Goal: Navigation & Orientation: Find specific page/section

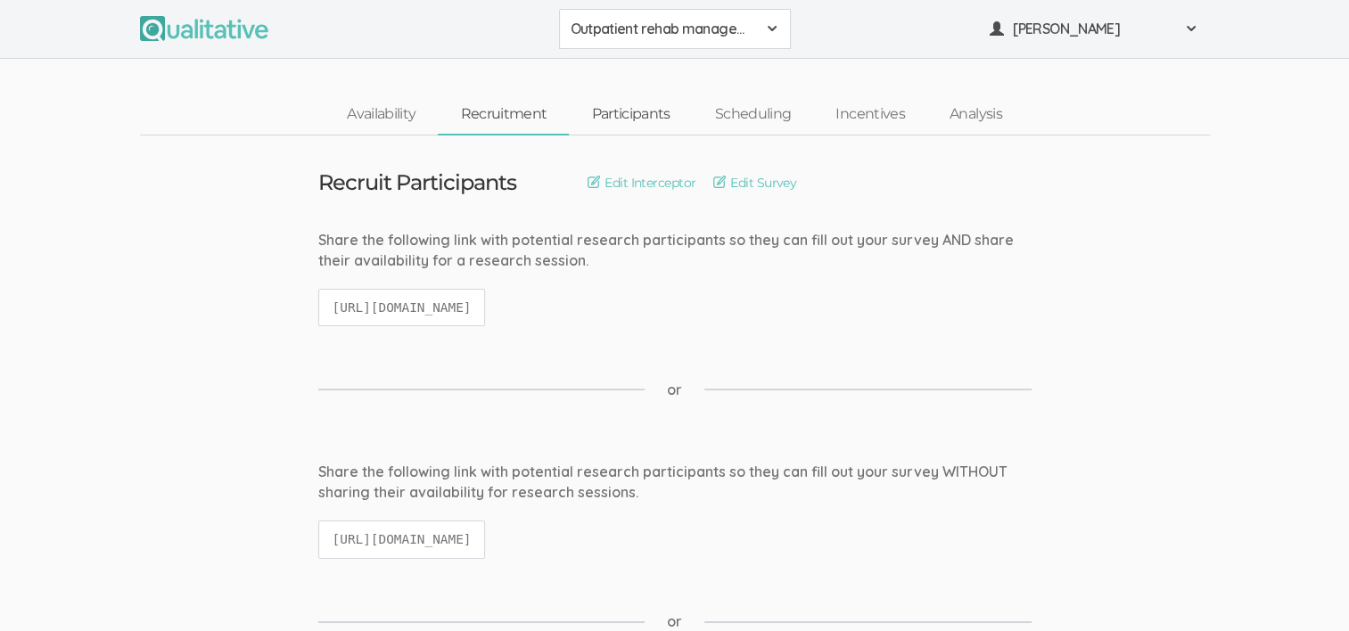
click at [646, 113] on link "Participants" at bounding box center [630, 114] width 123 height 38
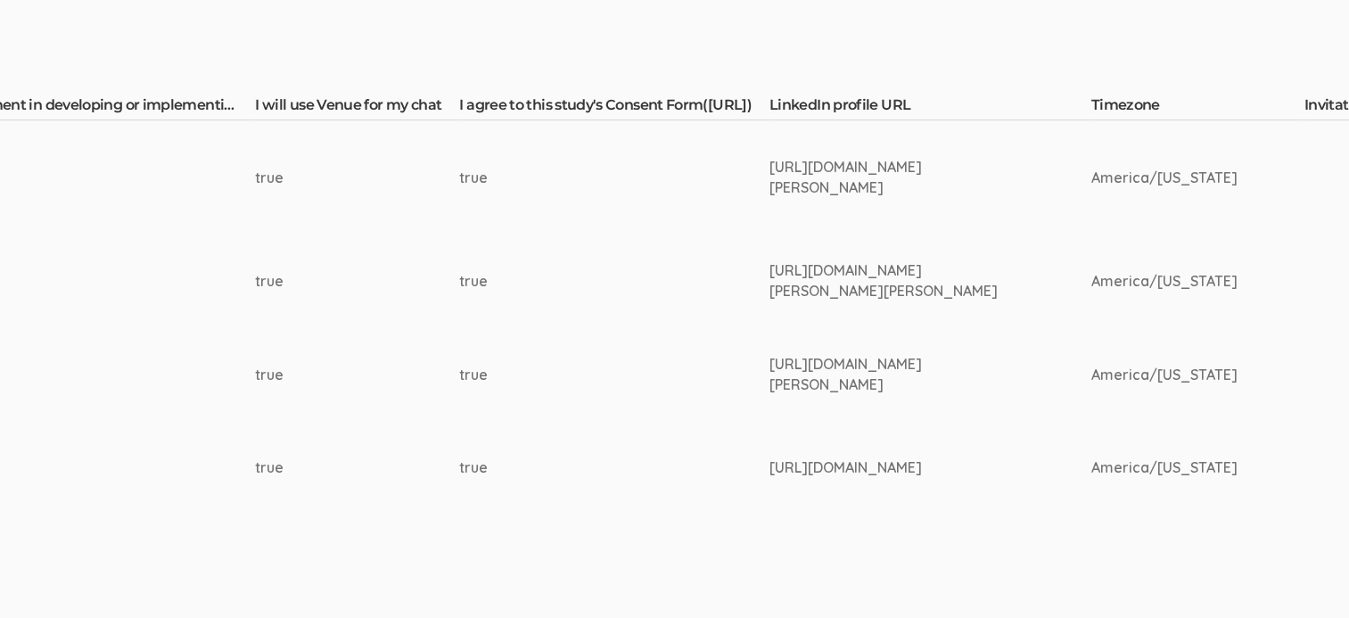
scroll to position [421, 2624]
drag, startPoint x: 918, startPoint y: 378, endPoint x: 778, endPoint y: 365, distance: 140.5
click at [778, 365] on div "[URL][DOMAIN_NAME][PERSON_NAME]" at bounding box center [893, 374] width 255 height 41
drag, startPoint x: 906, startPoint y: 476, endPoint x: 784, endPoint y: 459, distance: 123.3
drag, startPoint x: 784, startPoint y: 459, endPoint x: 905, endPoint y: 478, distance: 122.7
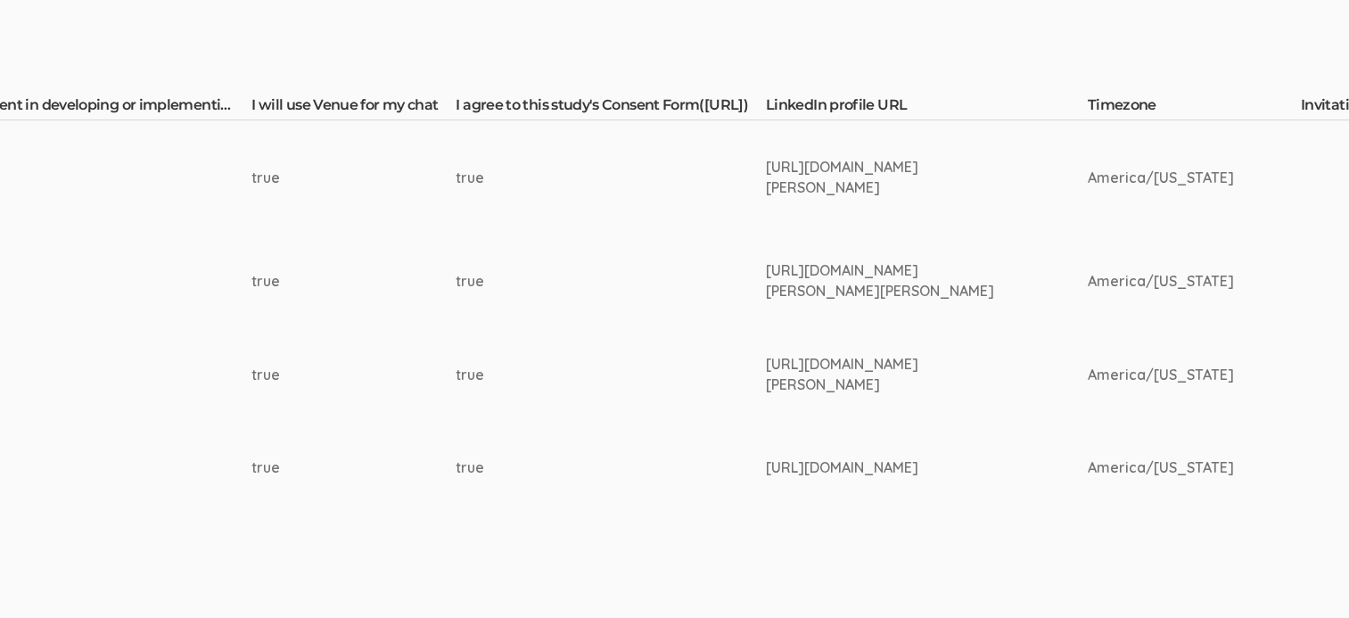
click at [905, 478] on div "[URL][DOMAIN_NAME]" at bounding box center [893, 467] width 255 height 21
drag, startPoint x: 906, startPoint y: 457, endPoint x: 899, endPoint y: 494, distance: 37.1
click at [899, 494] on td "[URL][DOMAIN_NAME]" at bounding box center [927, 468] width 322 height 94
drag, startPoint x: 899, startPoint y: 494, endPoint x: 905, endPoint y: 478, distance: 16.9
click at [905, 478] on div "[URL][DOMAIN_NAME]" at bounding box center [893, 467] width 255 height 21
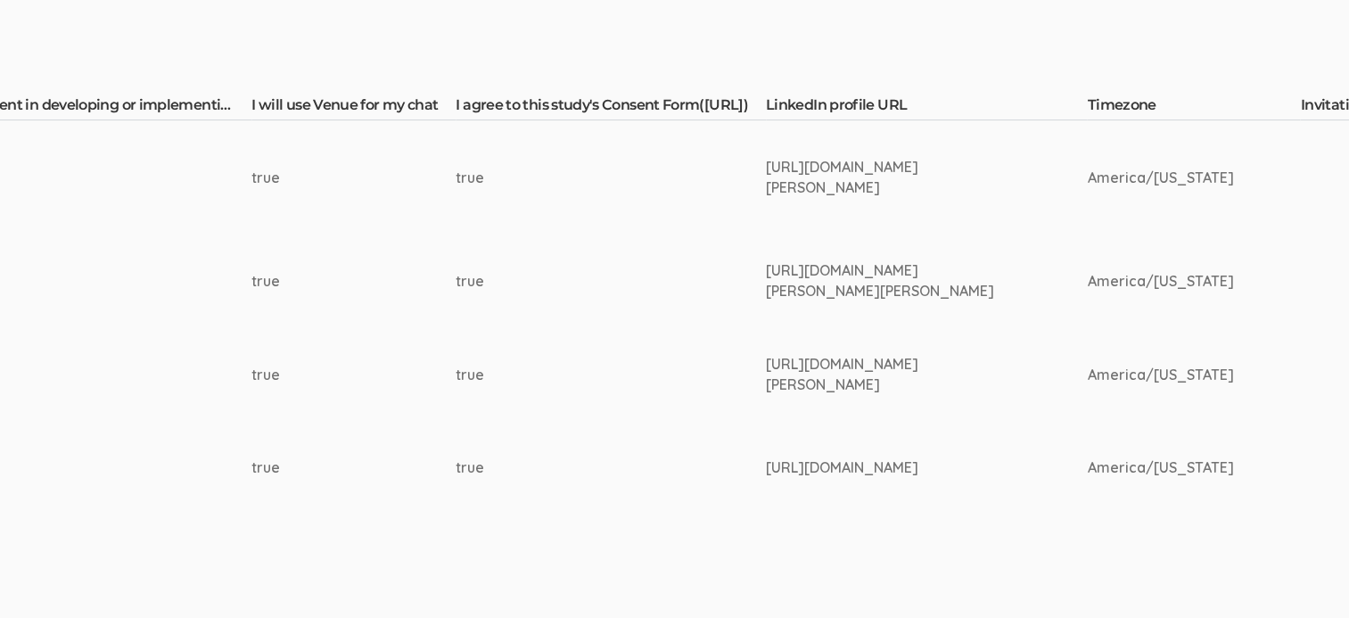
drag, startPoint x: 907, startPoint y: 480, endPoint x: 776, endPoint y: 455, distance: 134.3
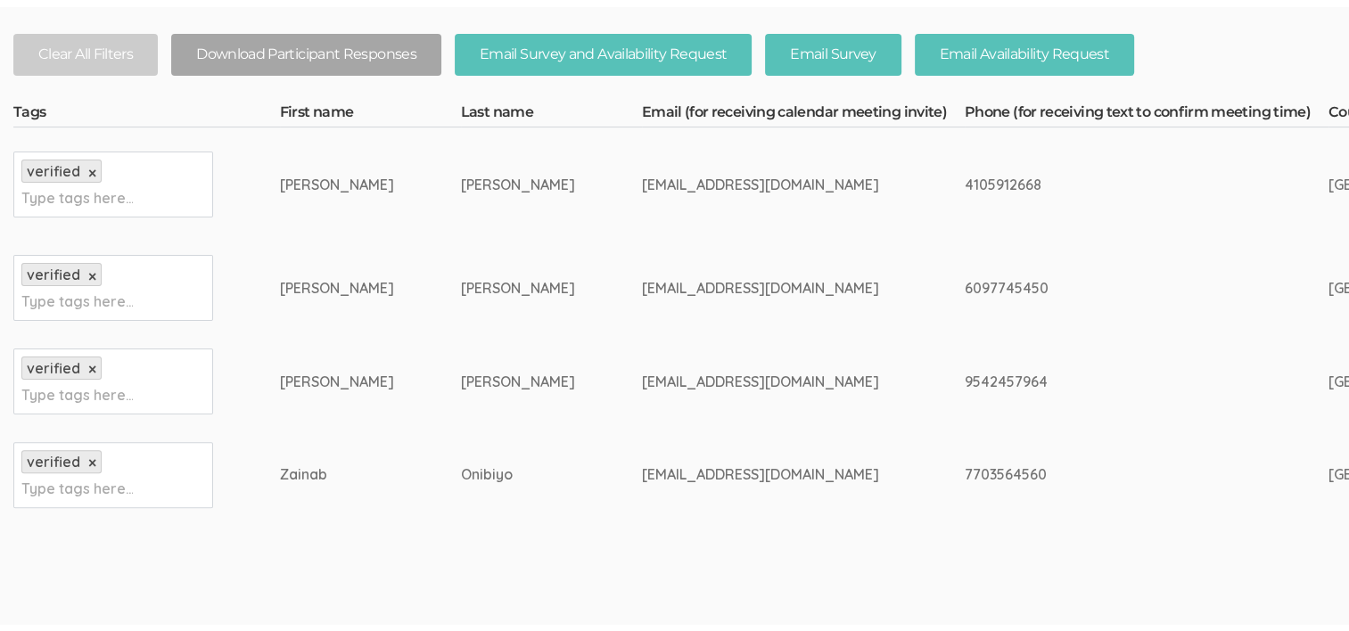
scroll to position [0, 0]
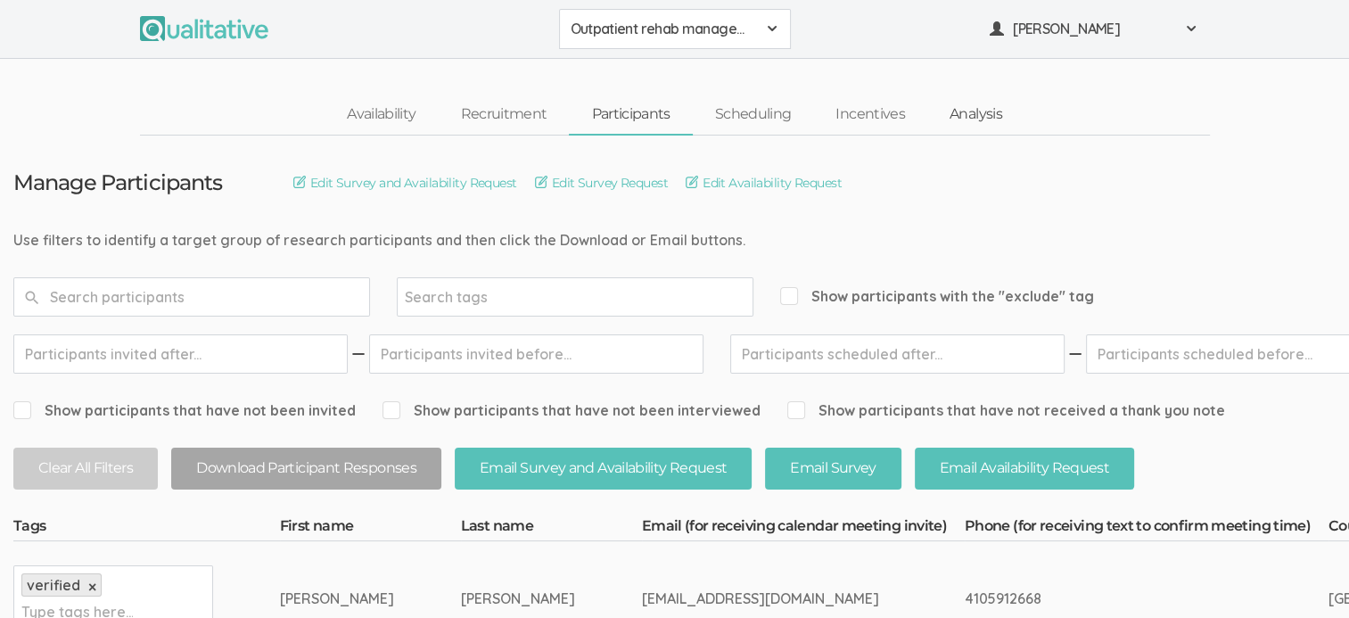
click at [988, 113] on link "Analysis" at bounding box center [975, 114] width 97 height 38
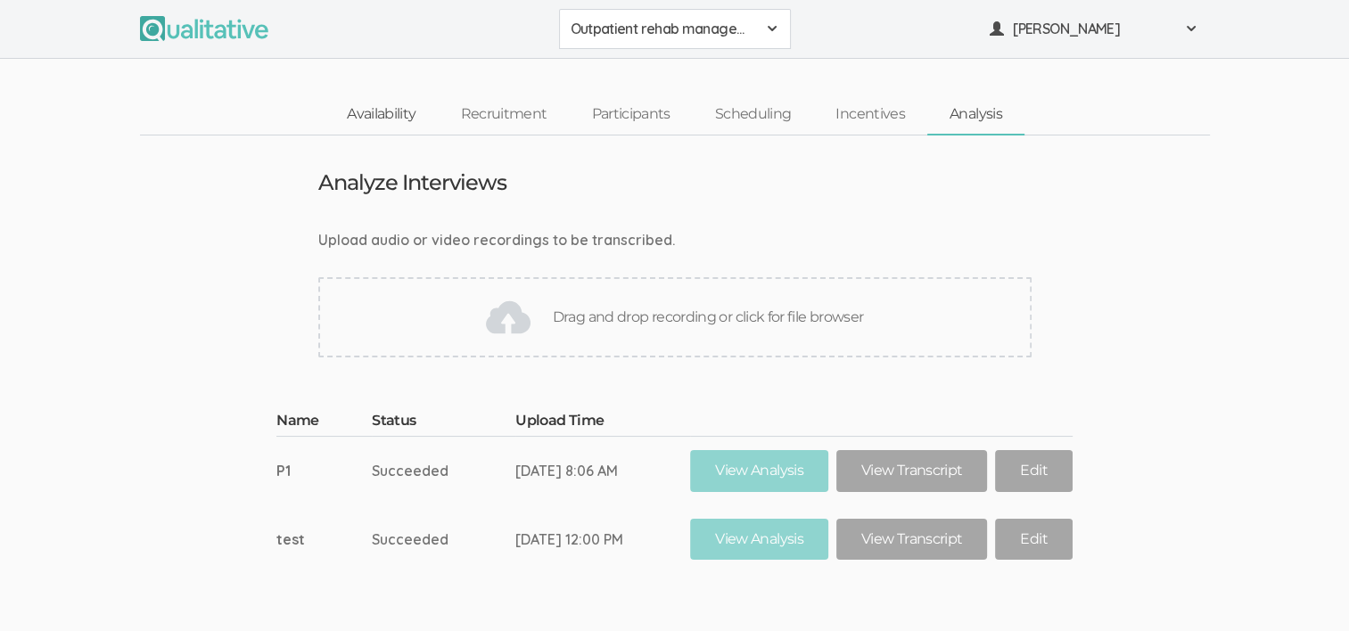
click at [393, 104] on link "Availability" at bounding box center [380, 114] width 113 height 38
